Goal: Information Seeking & Learning: Learn about a topic

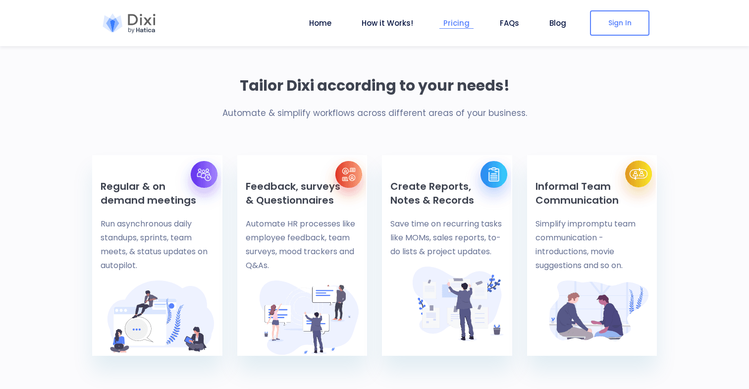
click at [456, 23] on link "Pricing" at bounding box center [456, 22] width 34 height 11
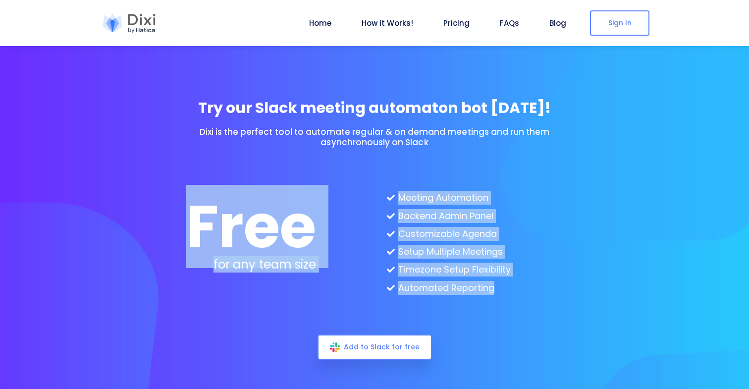
drag, startPoint x: 532, startPoint y: 302, endPoint x: 281, endPoint y: 178, distance: 280.2
click at [281, 178] on div "Free for any team size Meeting Automation Backend Admin Panel Customizable Agen…" at bounding box center [374, 240] width 376 height 187
click at [664, 257] on section "Try our Slack meeting automaton bot [DATE]! Dixi is the perfect tool to automat…" at bounding box center [374, 218] width 749 height 437
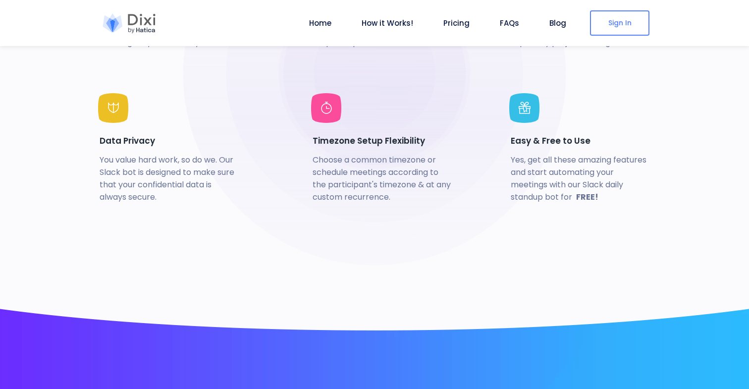
scroll to position [2275, 0]
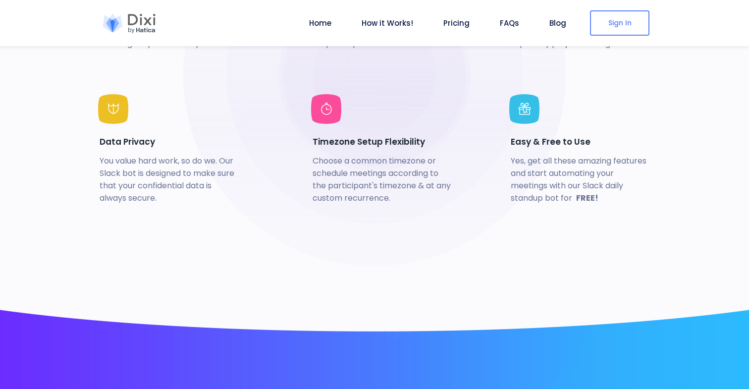
click at [498, 199] on div at bounding box center [375, 75] width 248 height 248
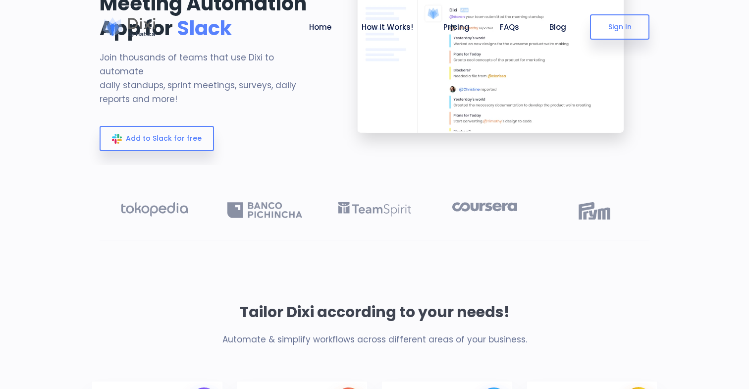
scroll to position [0, 0]
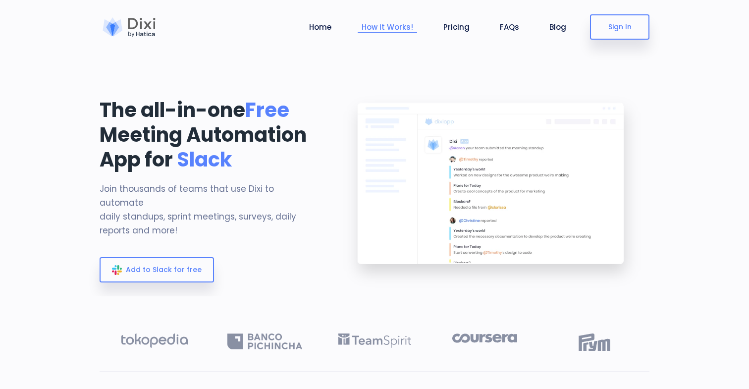
click at [388, 29] on link "How it Works!" at bounding box center [387, 26] width 59 height 11
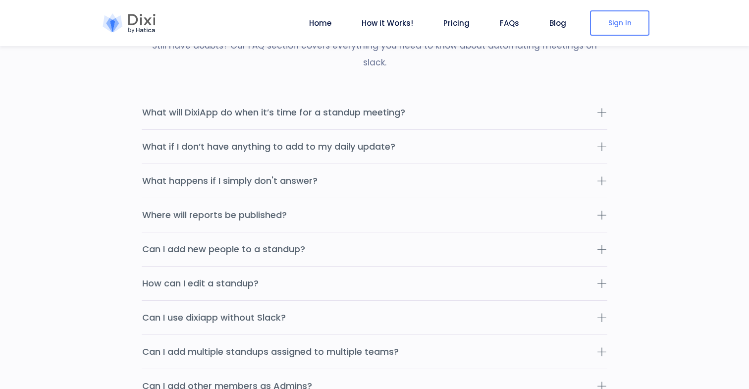
scroll to position [3058, 0]
click at [604, 106] on icon at bounding box center [602, 111] width 10 height 10
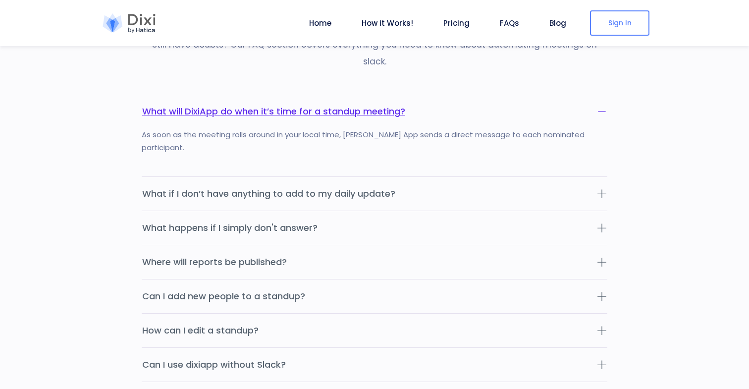
click at [604, 106] on icon at bounding box center [602, 111] width 10 height 10
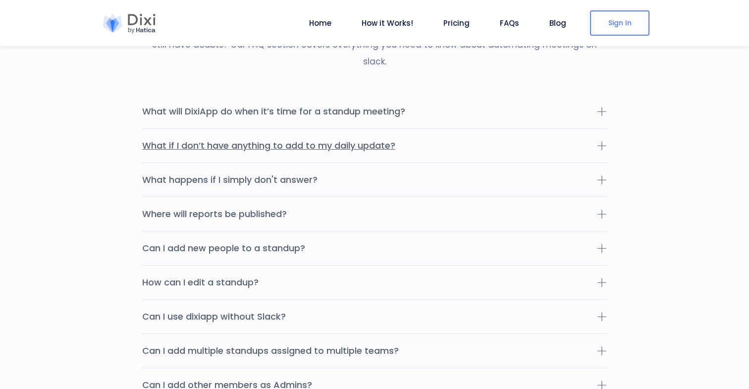
click at [602, 141] on icon at bounding box center [602, 146] width 10 height 10
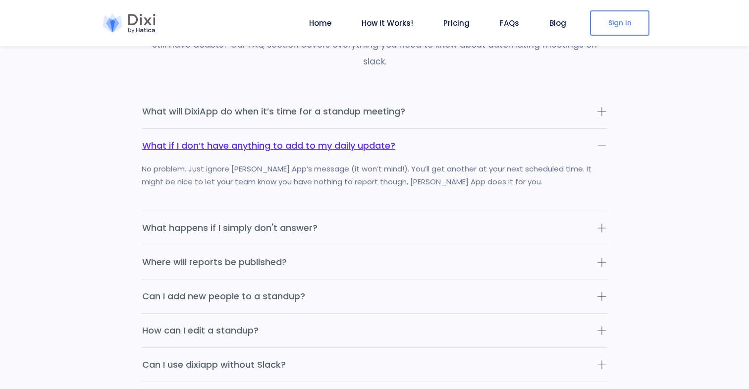
click at [602, 141] on icon at bounding box center [602, 146] width 10 height 10
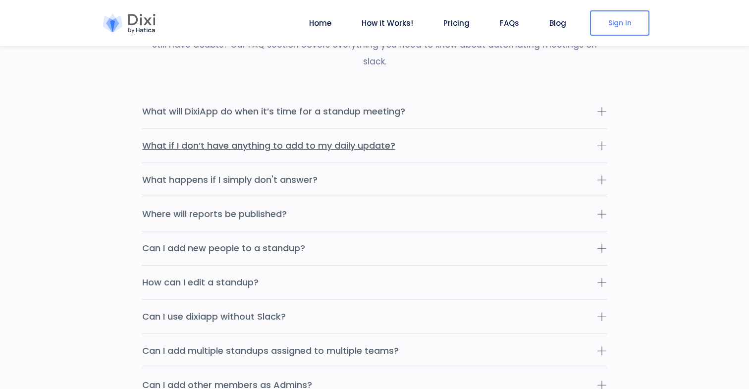
click at [602, 141] on icon at bounding box center [602, 146] width 10 height 10
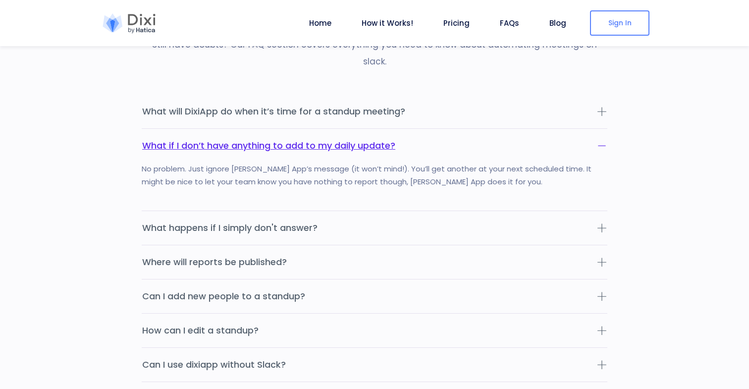
click at [602, 141] on icon at bounding box center [602, 146] width 10 height 10
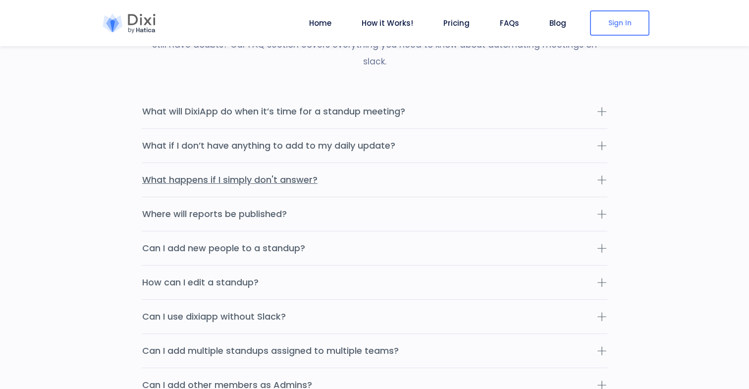
click at [602, 175] on icon at bounding box center [602, 180] width 10 height 10
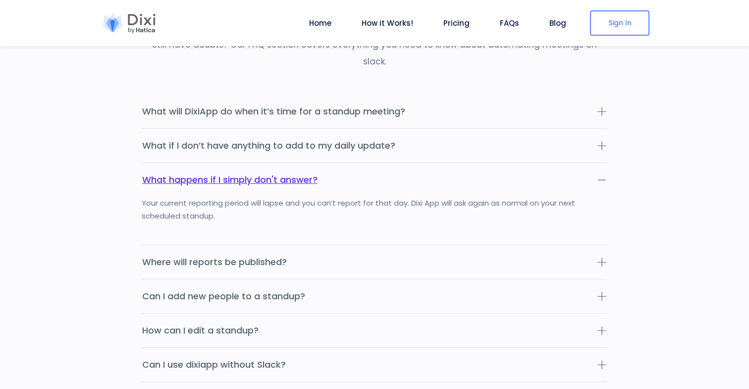
click at [602, 175] on icon at bounding box center [602, 180] width 10 height 10
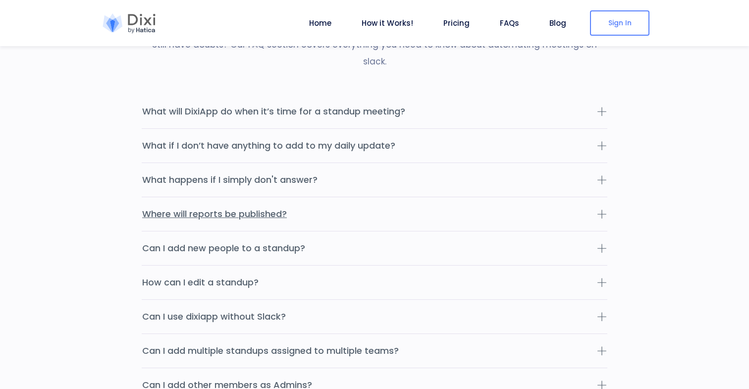
click at [600, 209] on icon at bounding box center [602, 214] width 10 height 10
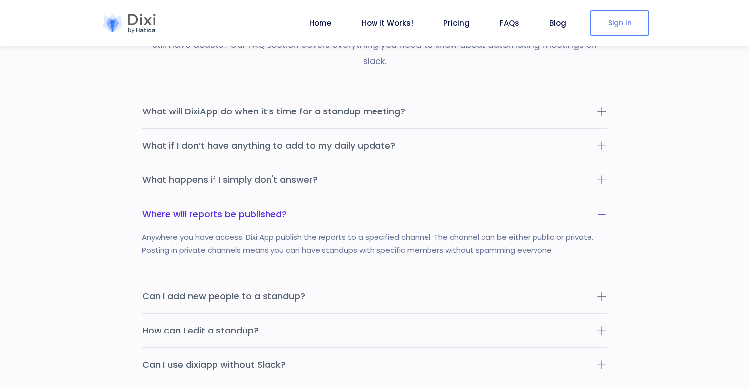
click at [600, 209] on icon at bounding box center [602, 214] width 10 height 10
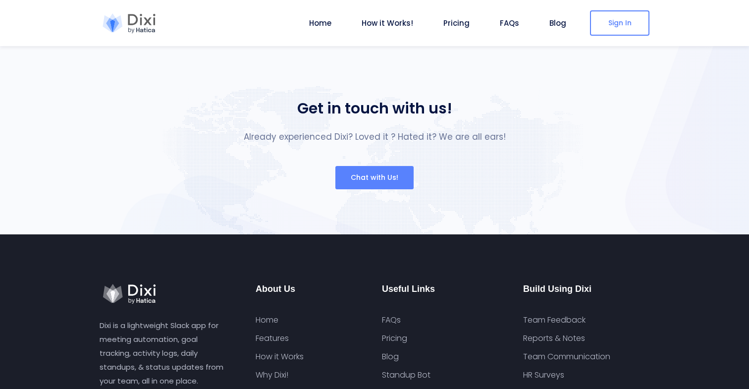
scroll to position [3723, 0]
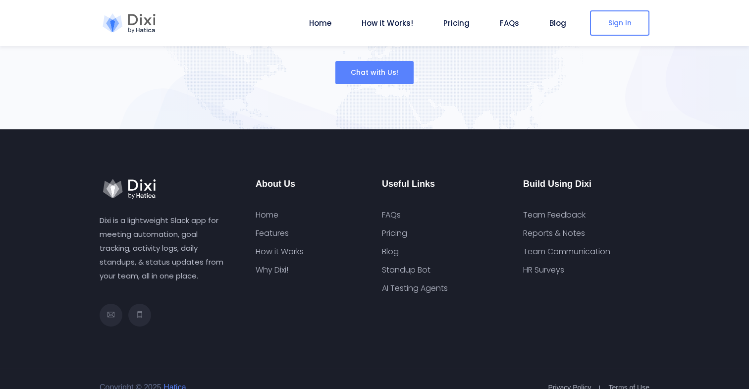
click at [541, 308] on div "Build Using Dixi Team Feedback Reports & Notes Team Communication HR Surveys" at bounding box center [586, 253] width 141 height 148
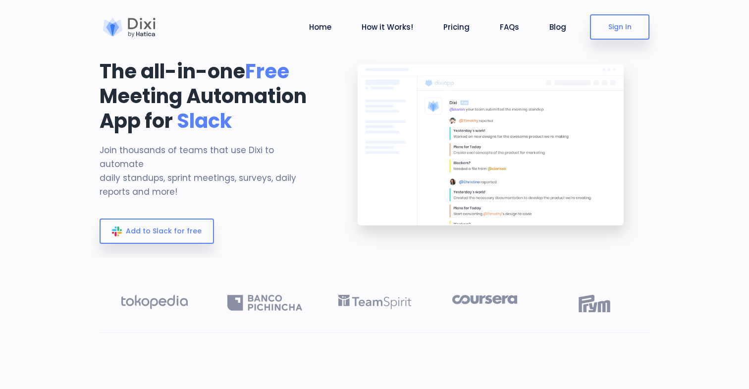
scroll to position [0, 0]
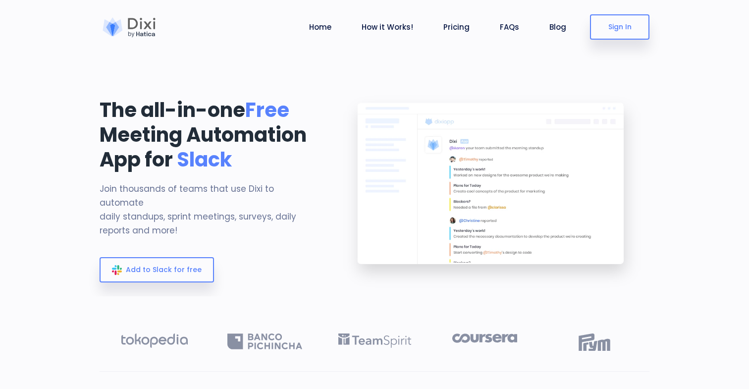
click at [724, 177] on section "The all-in-one Free Meeting Automation App for Slack Join thousands of teams th…" at bounding box center [374, 148] width 749 height 296
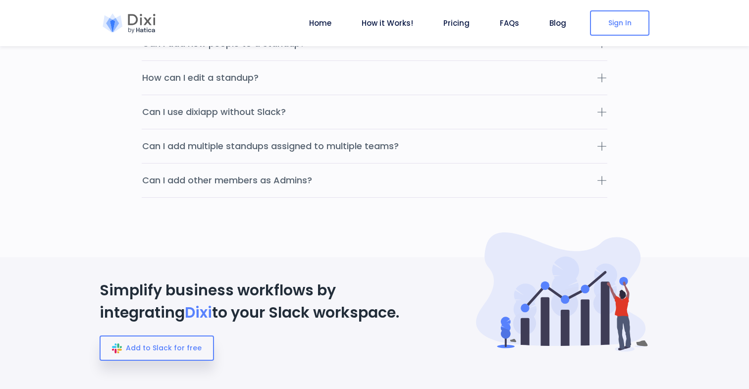
scroll to position [3723, 0]
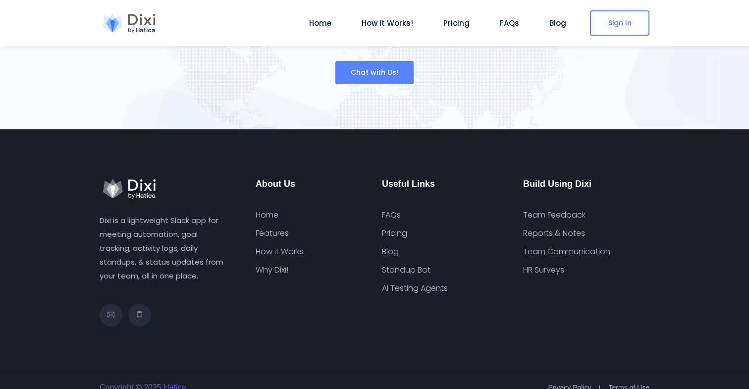
click at [180, 383] on link "Hatica" at bounding box center [173, 387] width 25 height 8
